Goal: Complete application form

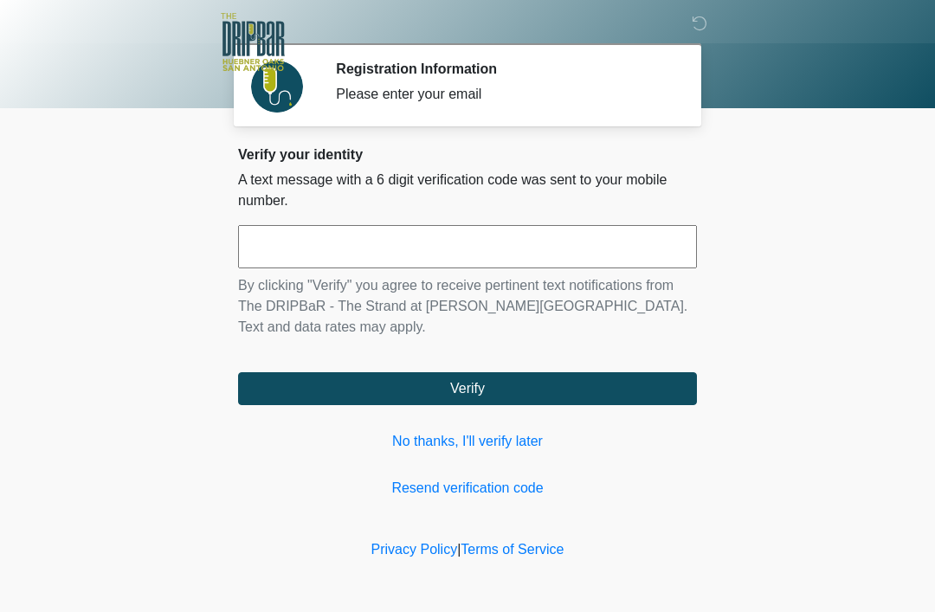
click at [527, 450] on link "No thanks, I'll verify later" at bounding box center [467, 441] width 459 height 21
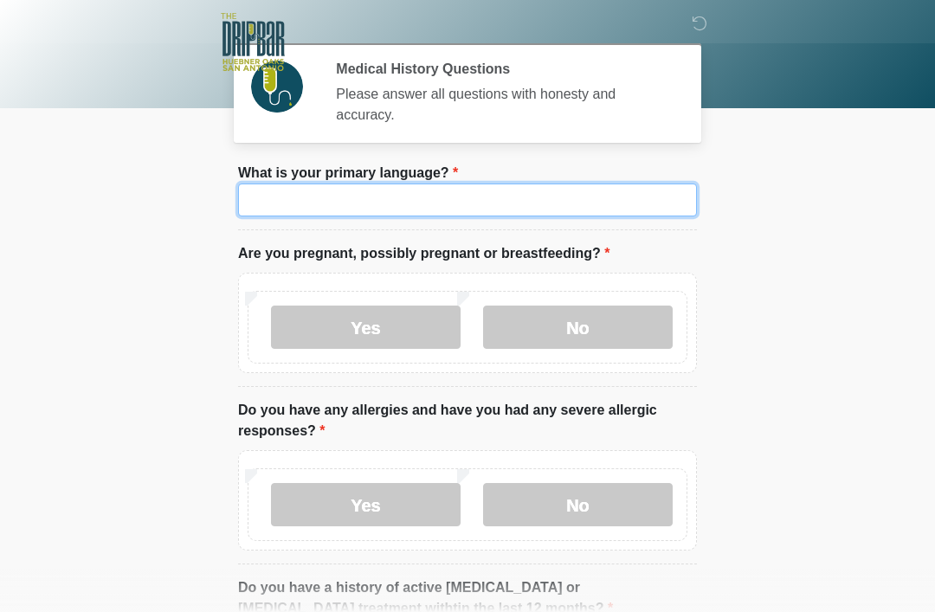
click at [597, 208] on input "What is your primary language?" at bounding box center [467, 200] width 459 height 33
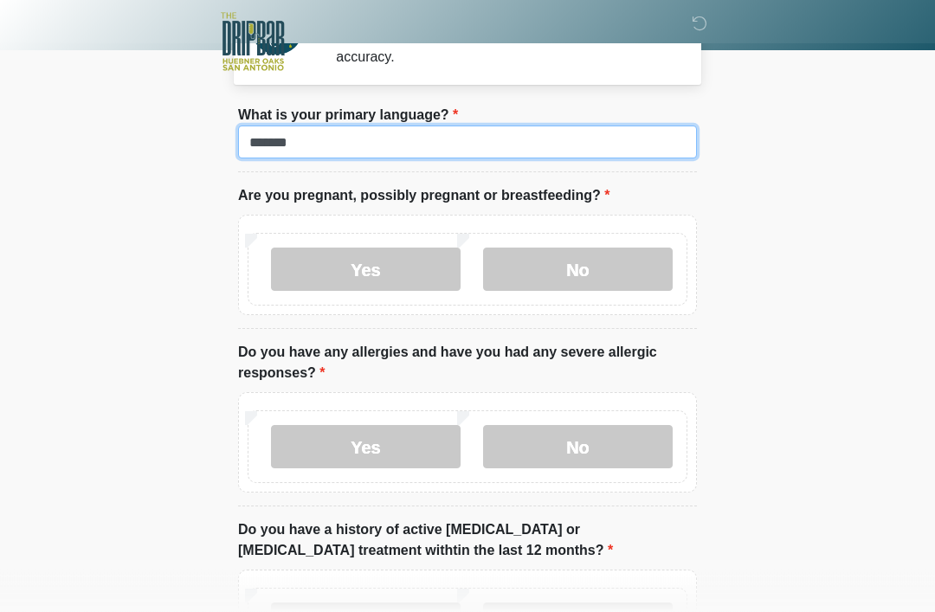
scroll to position [58, 0]
type input "*******"
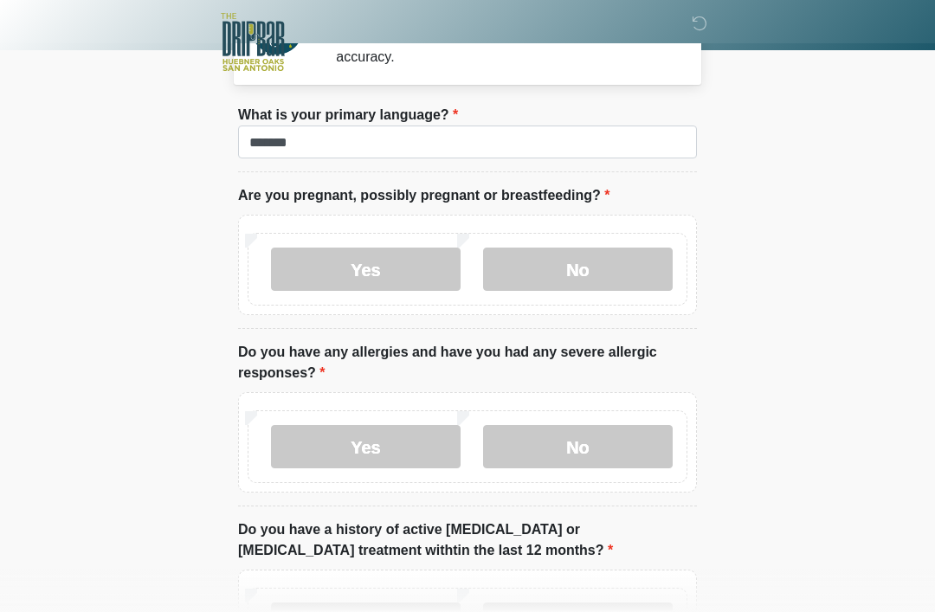
click at [631, 290] on label "No" at bounding box center [578, 269] width 190 height 43
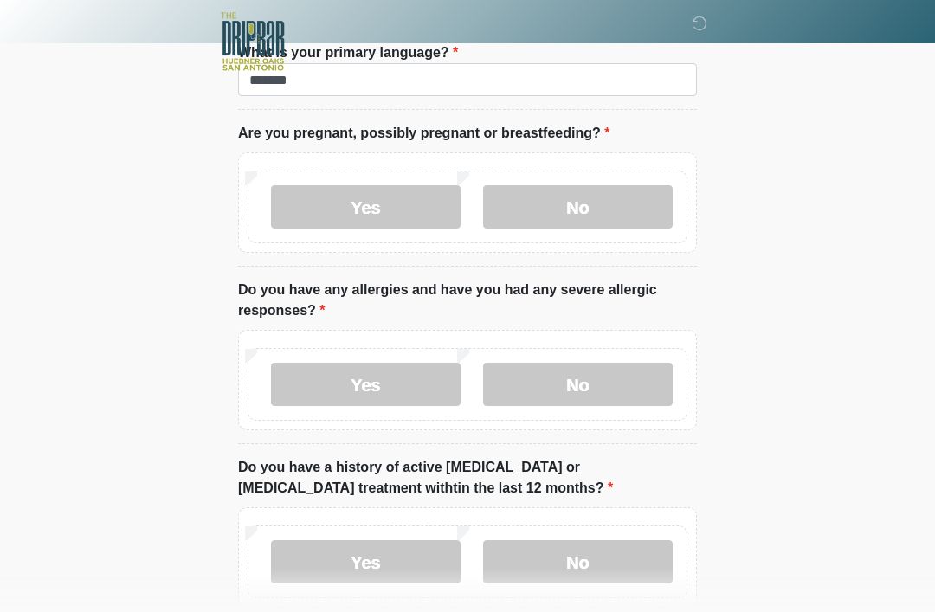
click at [405, 372] on label "Yes" at bounding box center [366, 385] width 190 height 43
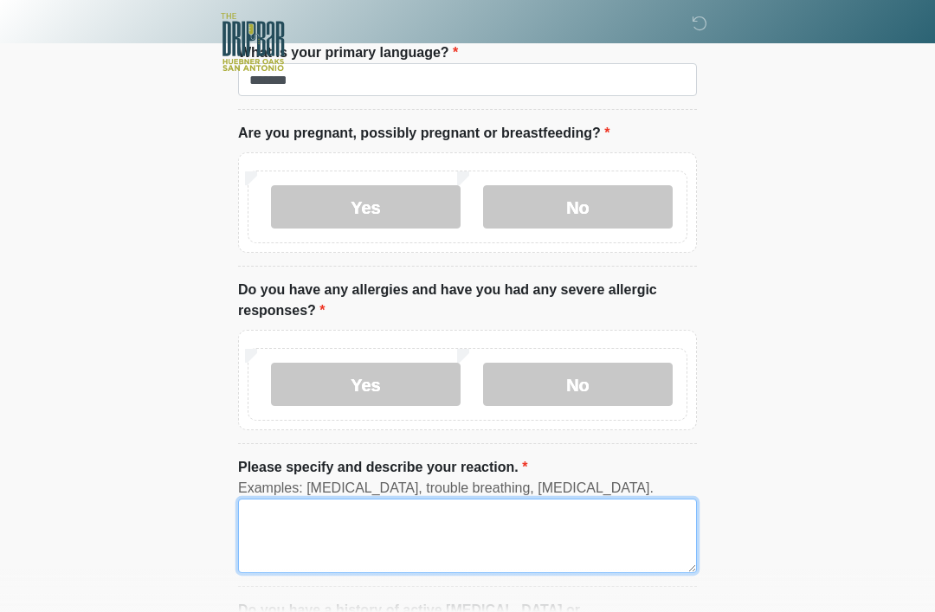
click at [554, 523] on textarea "Please specify and describe your reaction." at bounding box center [467, 536] width 459 height 74
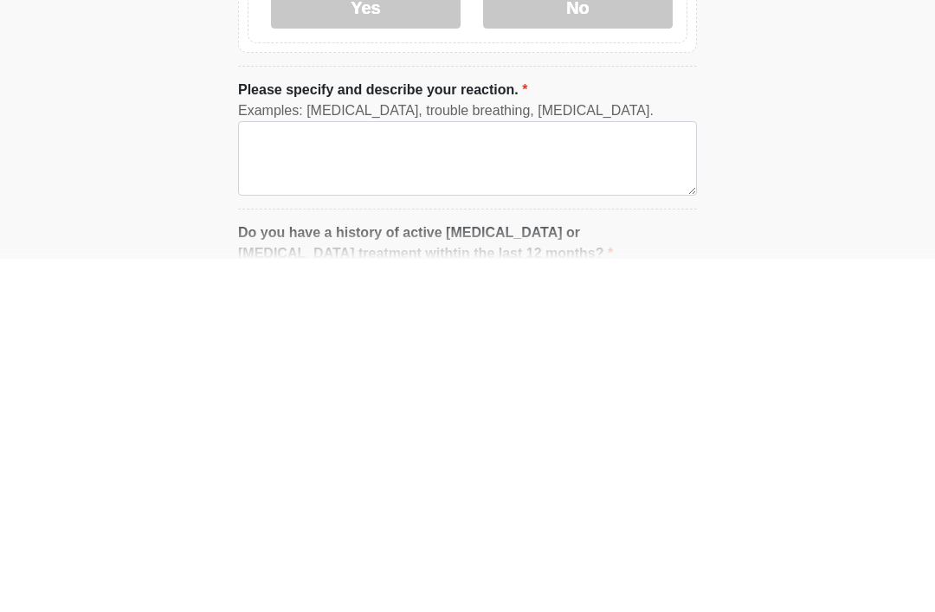
click at [598, 339] on label "No" at bounding box center [578, 360] width 190 height 43
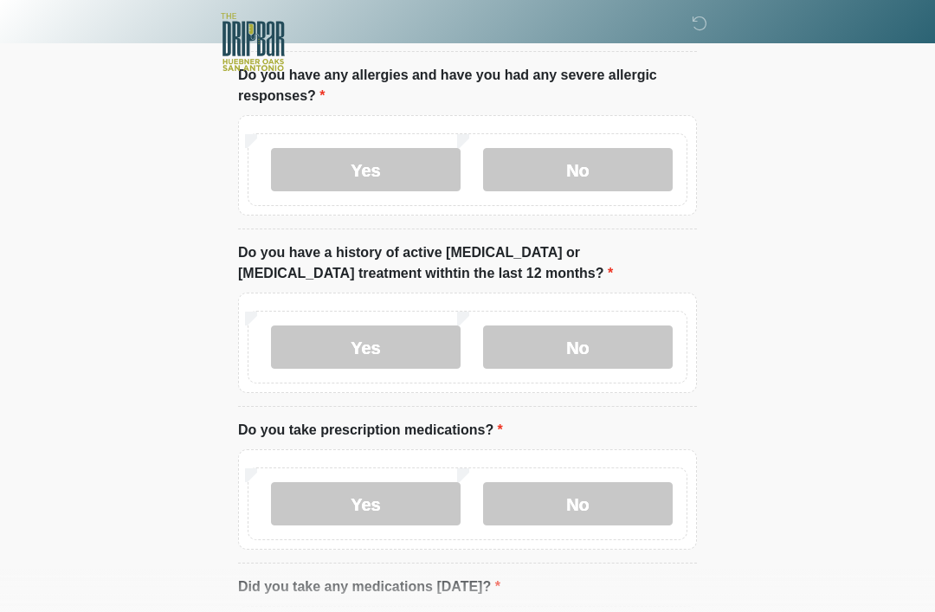
scroll to position [338, 0]
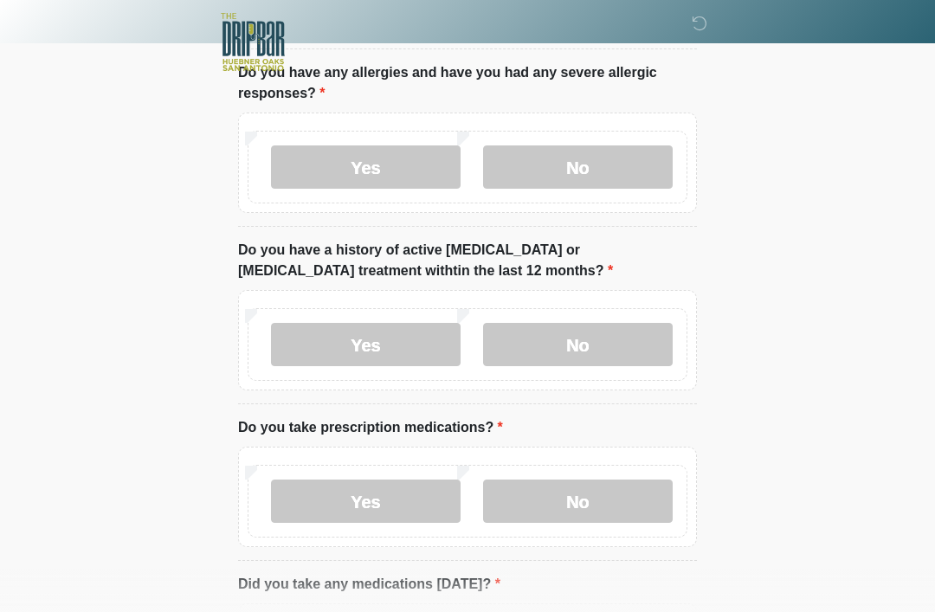
click at [615, 332] on label "No" at bounding box center [578, 344] width 190 height 43
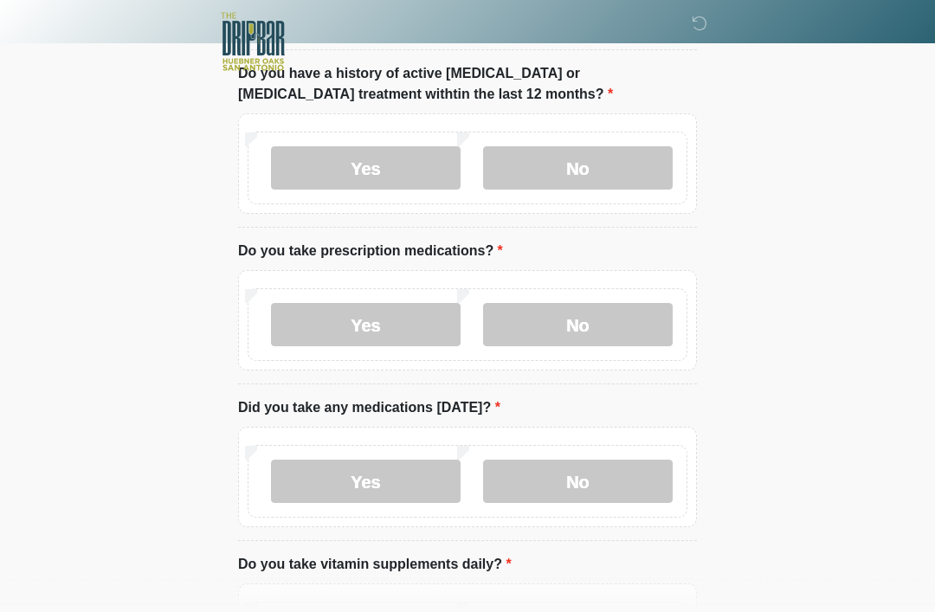
scroll to position [515, 0]
click at [406, 322] on label "Yes" at bounding box center [366, 324] width 190 height 43
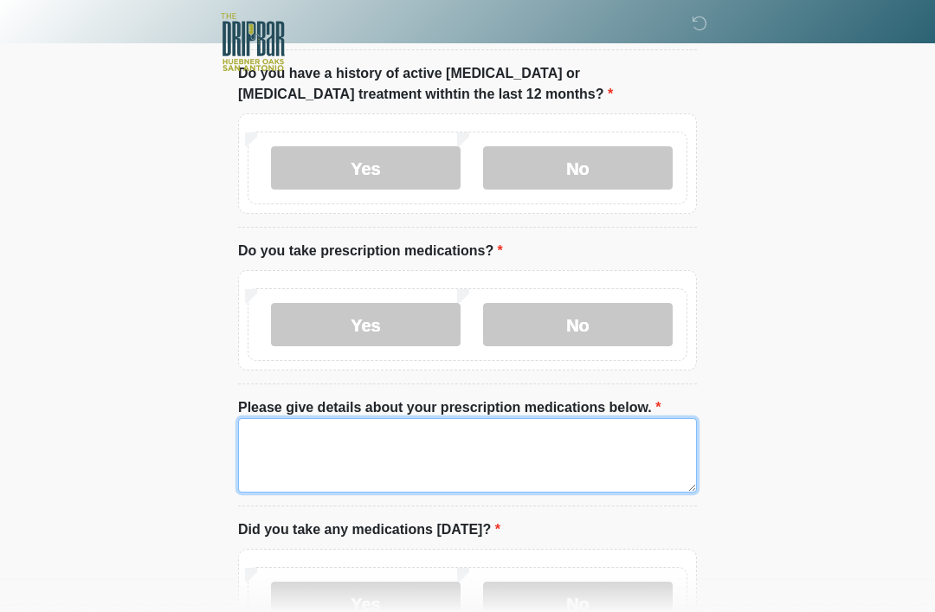
click at [615, 450] on textarea "Please give details about your prescription medications below." at bounding box center [467, 455] width 459 height 74
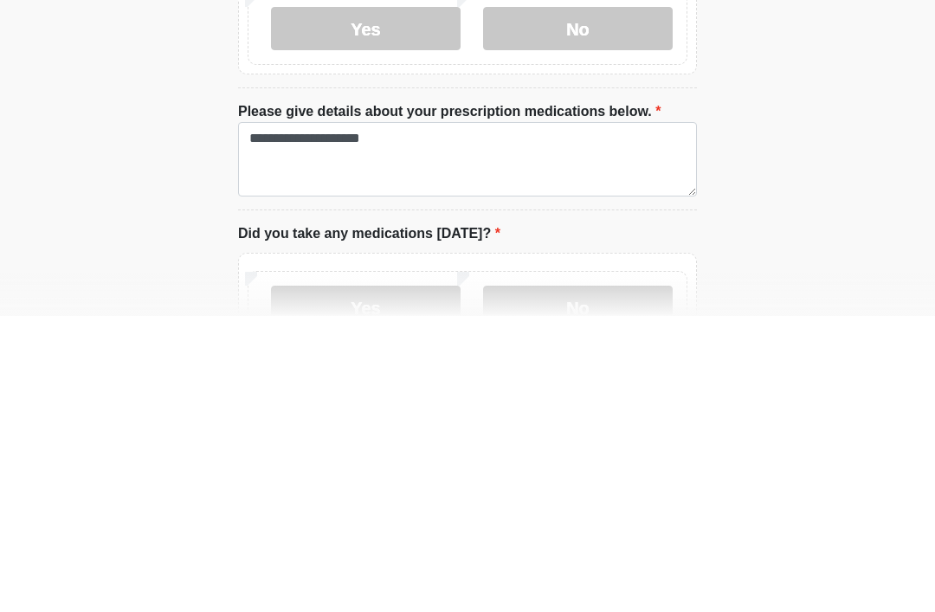
scroll to position [811, 0]
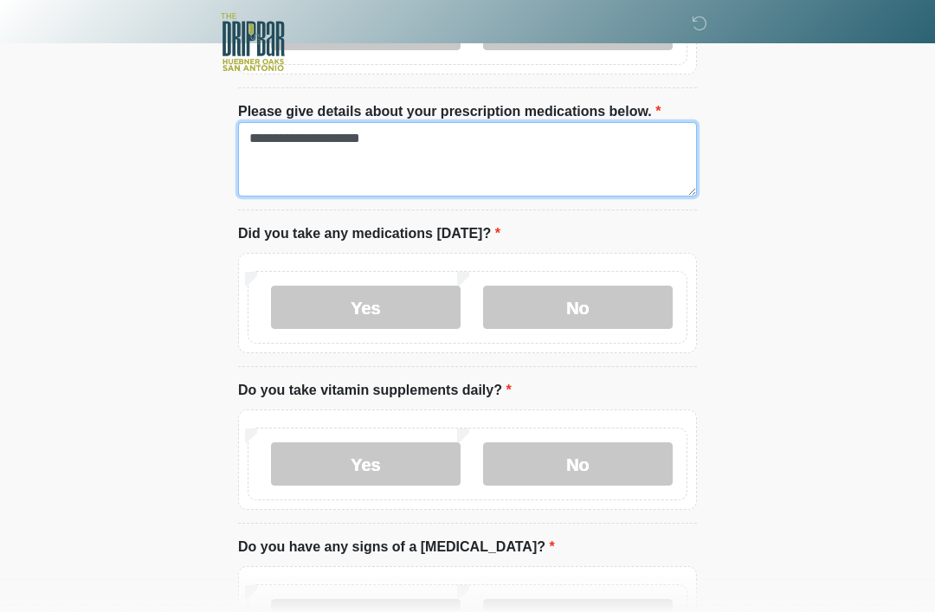
type textarea "**********"
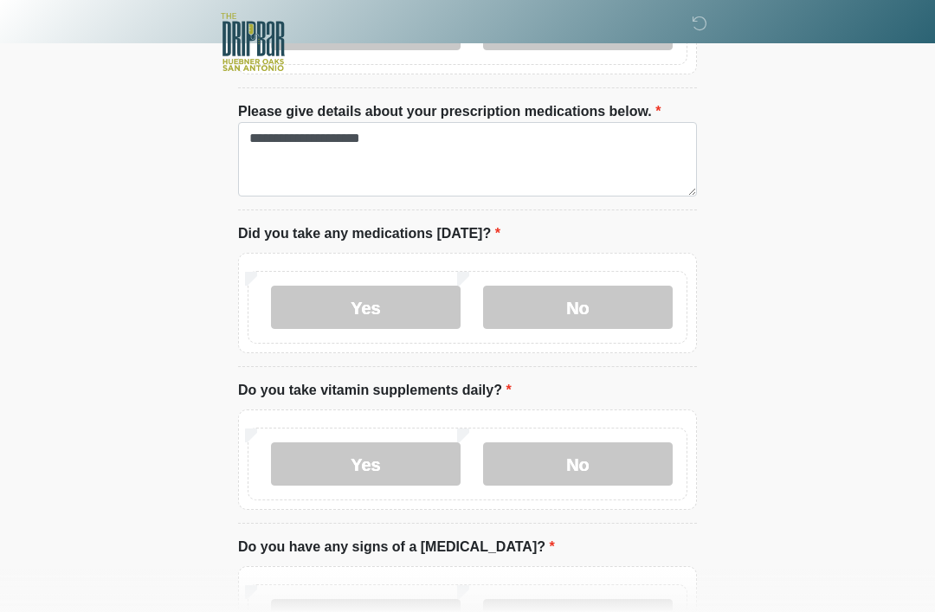
click at [418, 298] on label "Yes" at bounding box center [366, 307] width 190 height 43
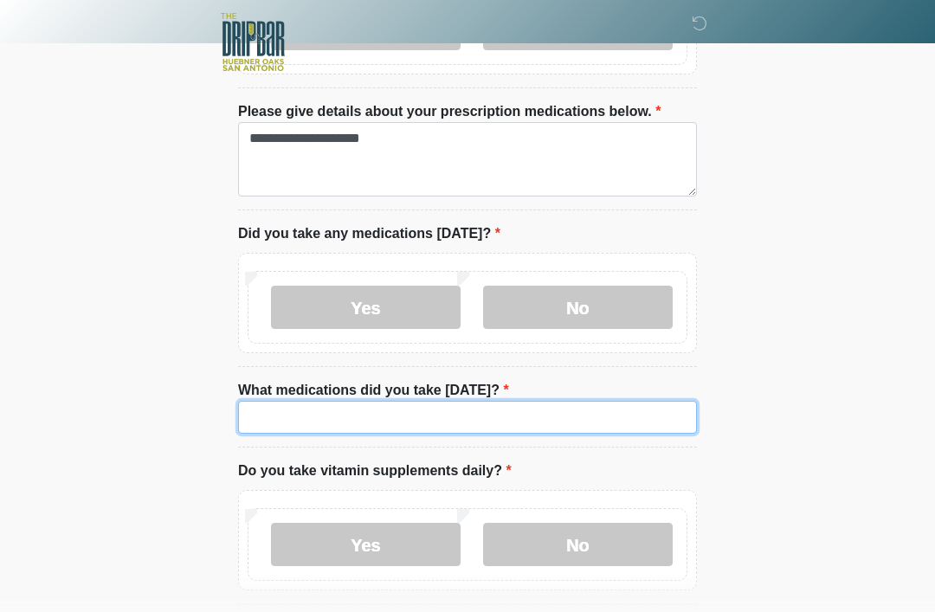
click at [434, 413] on input "What medications did you take [DATE]?" at bounding box center [467, 417] width 459 height 33
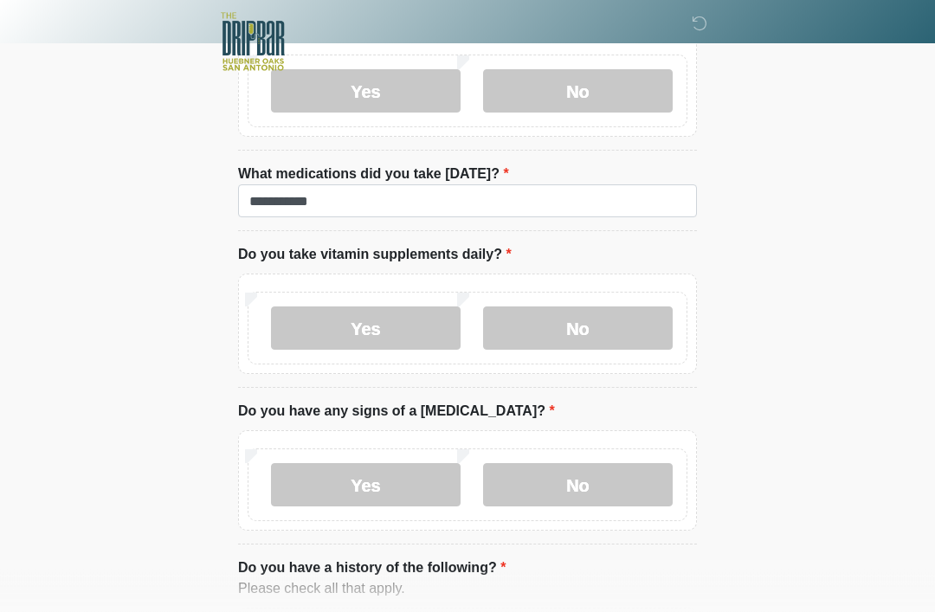
scroll to position [1013, 0]
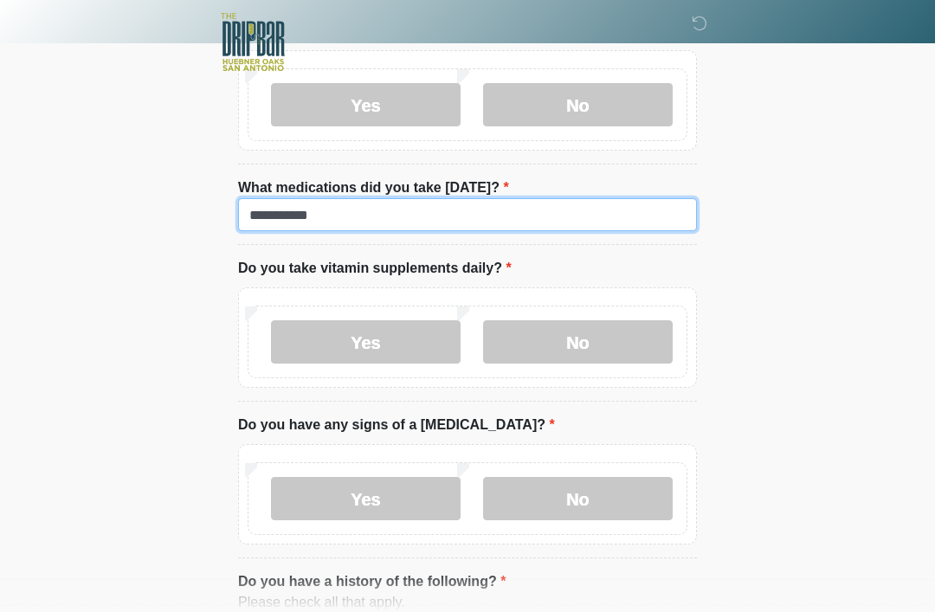
type input "**********"
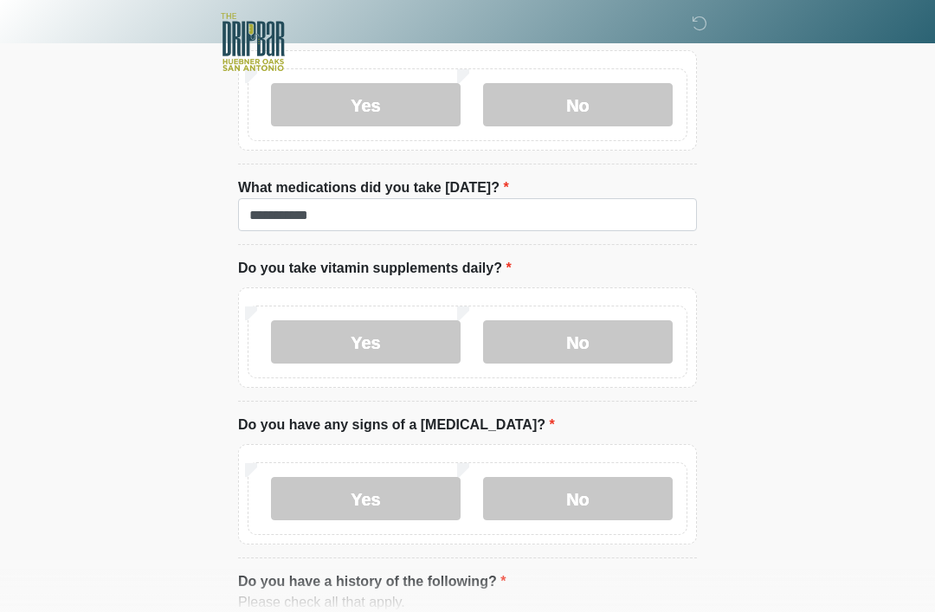
click at [410, 337] on label "Yes" at bounding box center [366, 341] width 190 height 43
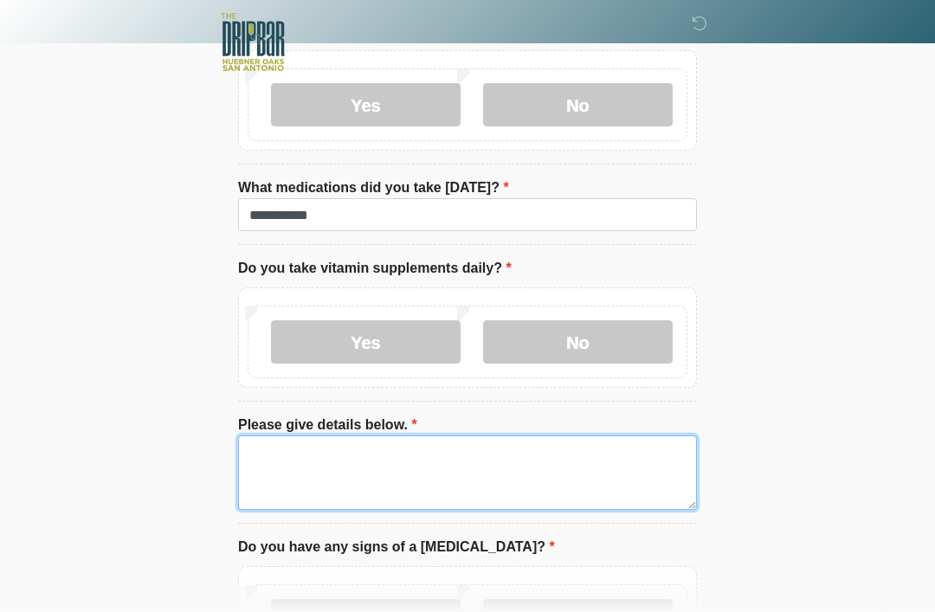
click at [467, 463] on textarea "Please give details below." at bounding box center [467, 473] width 459 height 74
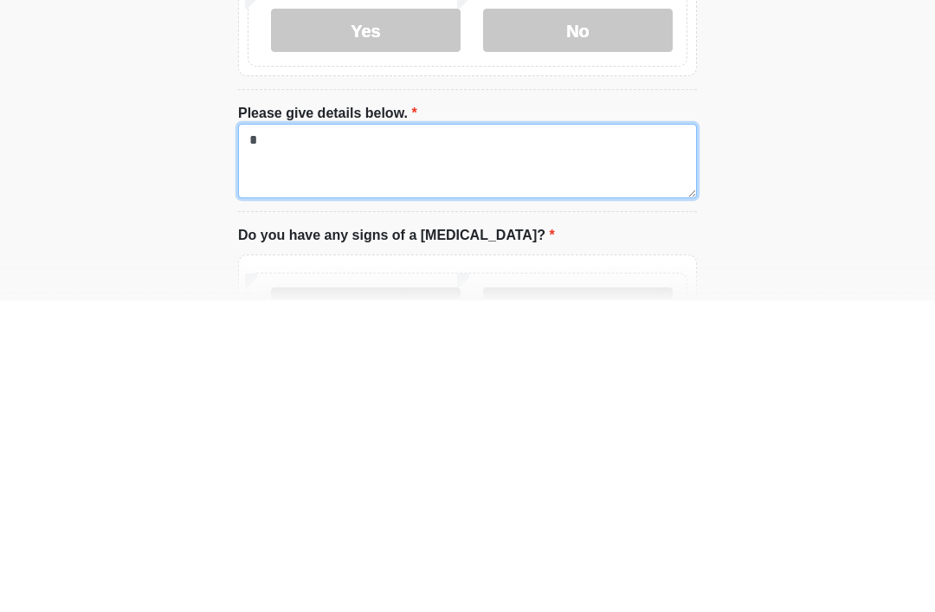
type textarea "*"
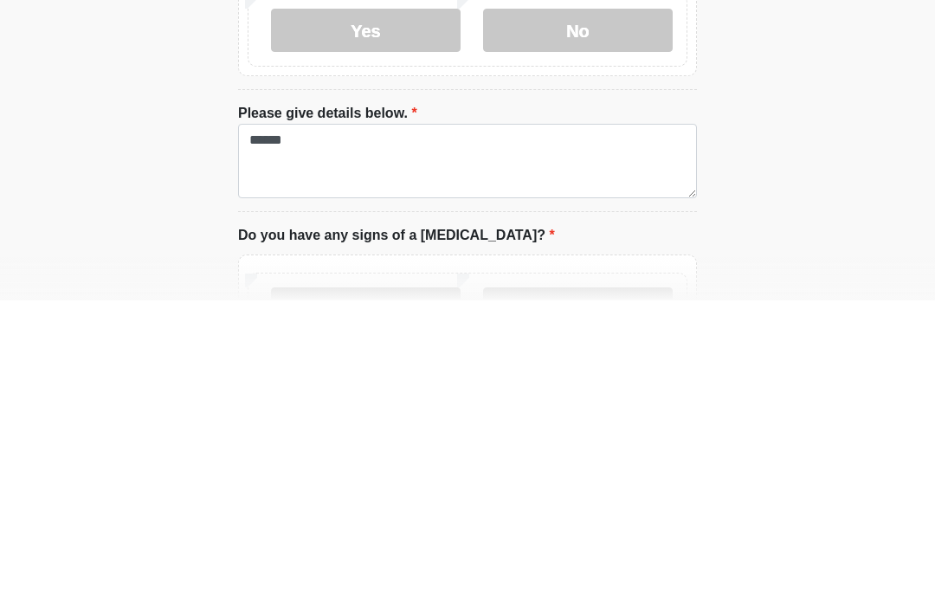
scroll to position [1325, 0]
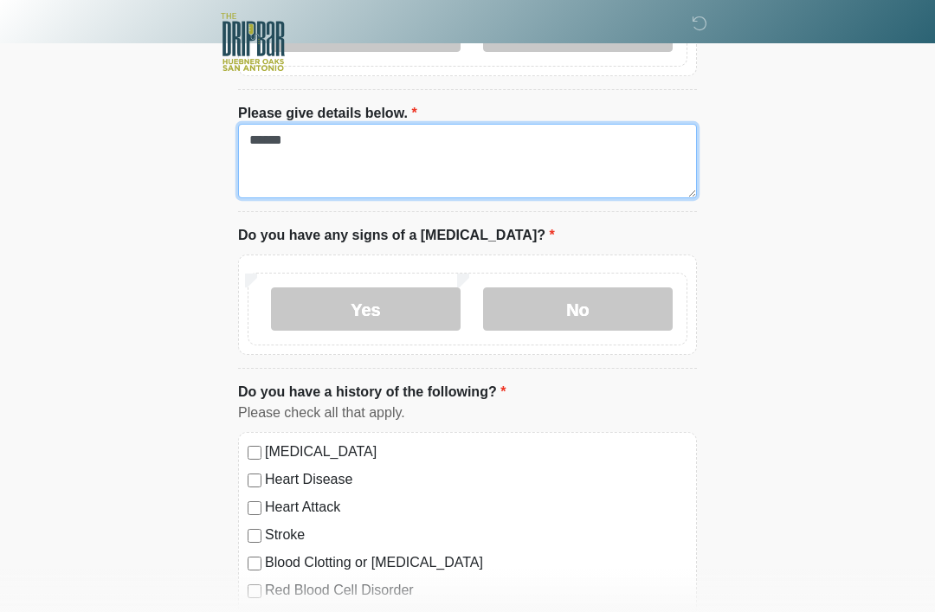
click at [540, 164] on textarea "******" at bounding box center [467, 161] width 459 height 74
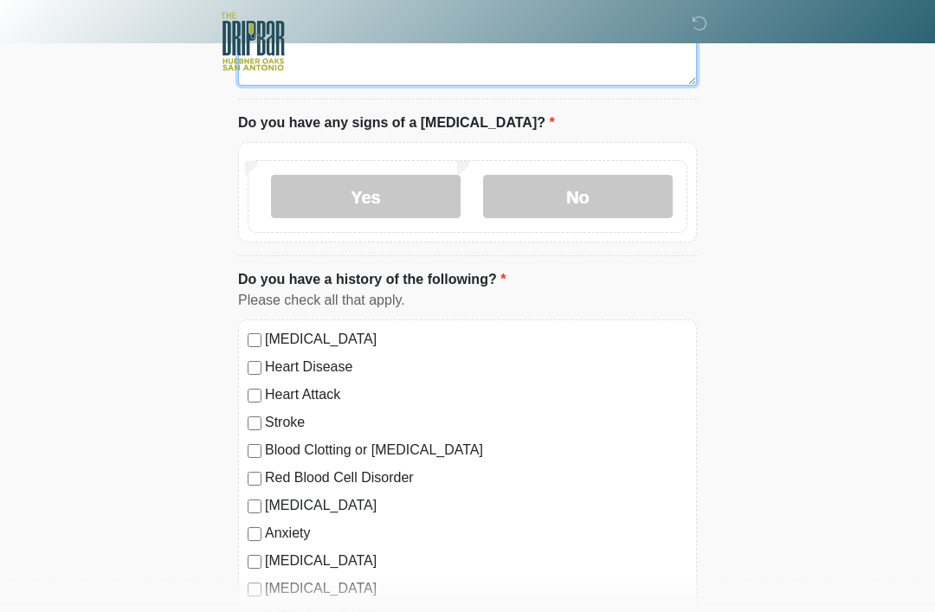
scroll to position [1438, 0]
type textarea "**********"
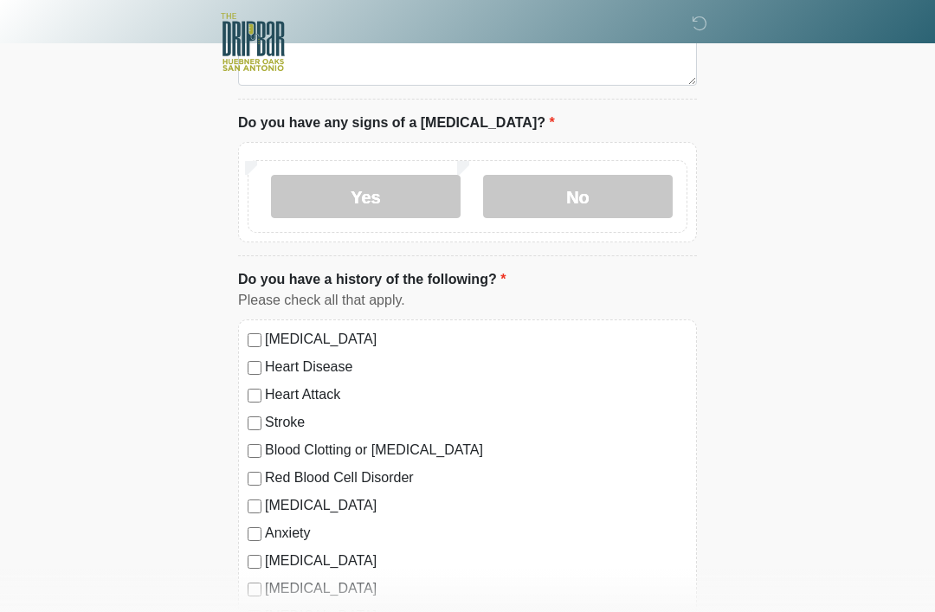
click at [643, 178] on label "No" at bounding box center [578, 196] width 190 height 43
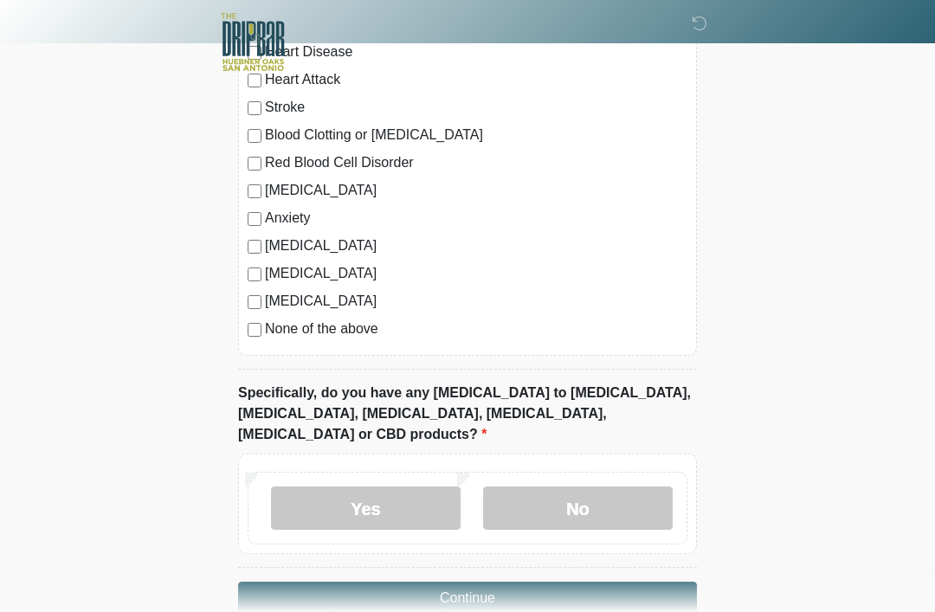
scroll to position [1755, 0]
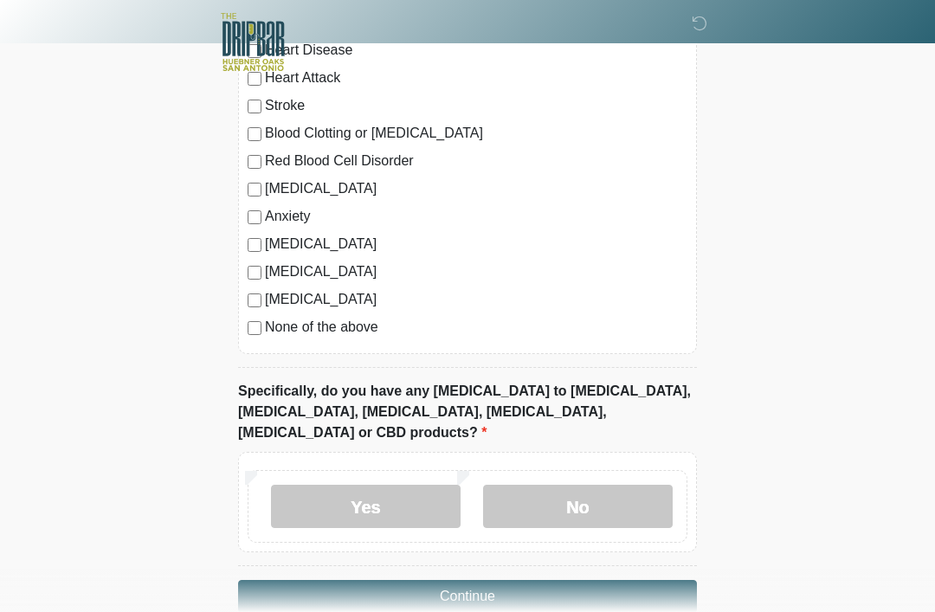
click at [584, 501] on label "No" at bounding box center [578, 506] width 190 height 43
click at [636, 580] on button "Continue" at bounding box center [467, 596] width 459 height 33
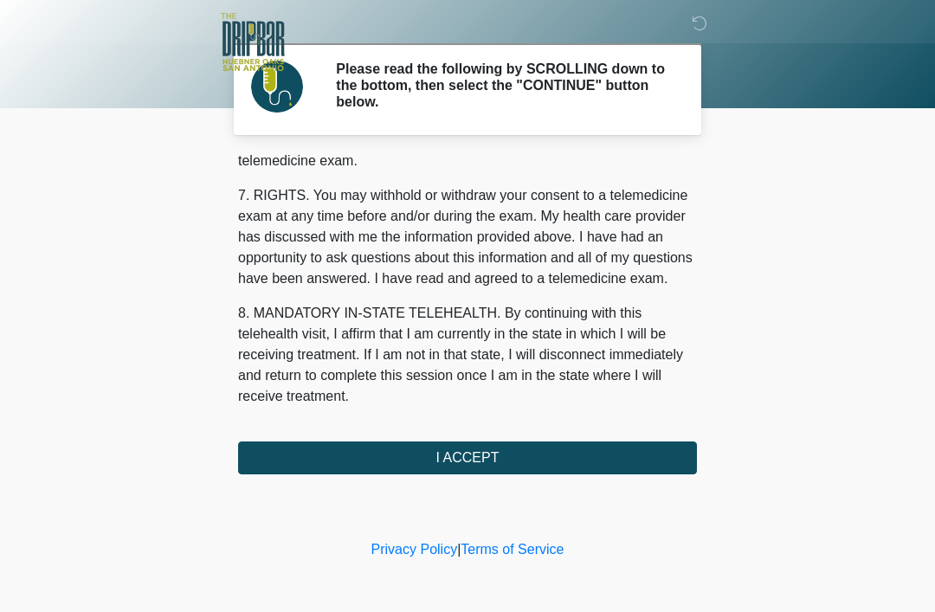
scroll to position [760, 0]
click at [629, 456] on button "I ACCEPT" at bounding box center [467, 458] width 459 height 33
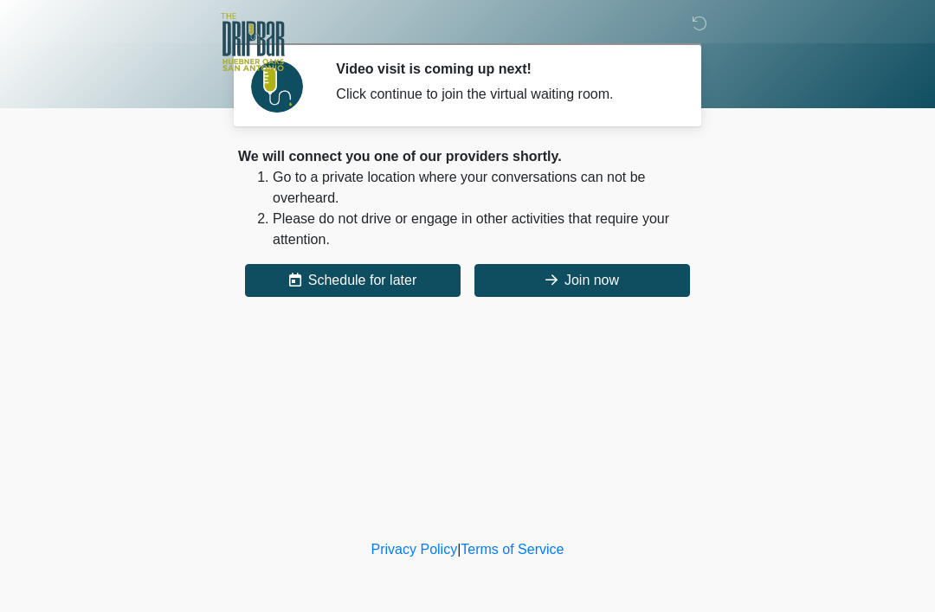
click at [608, 291] on button "Join now" at bounding box center [583, 280] width 216 height 33
